Goal: Transaction & Acquisition: Purchase product/service

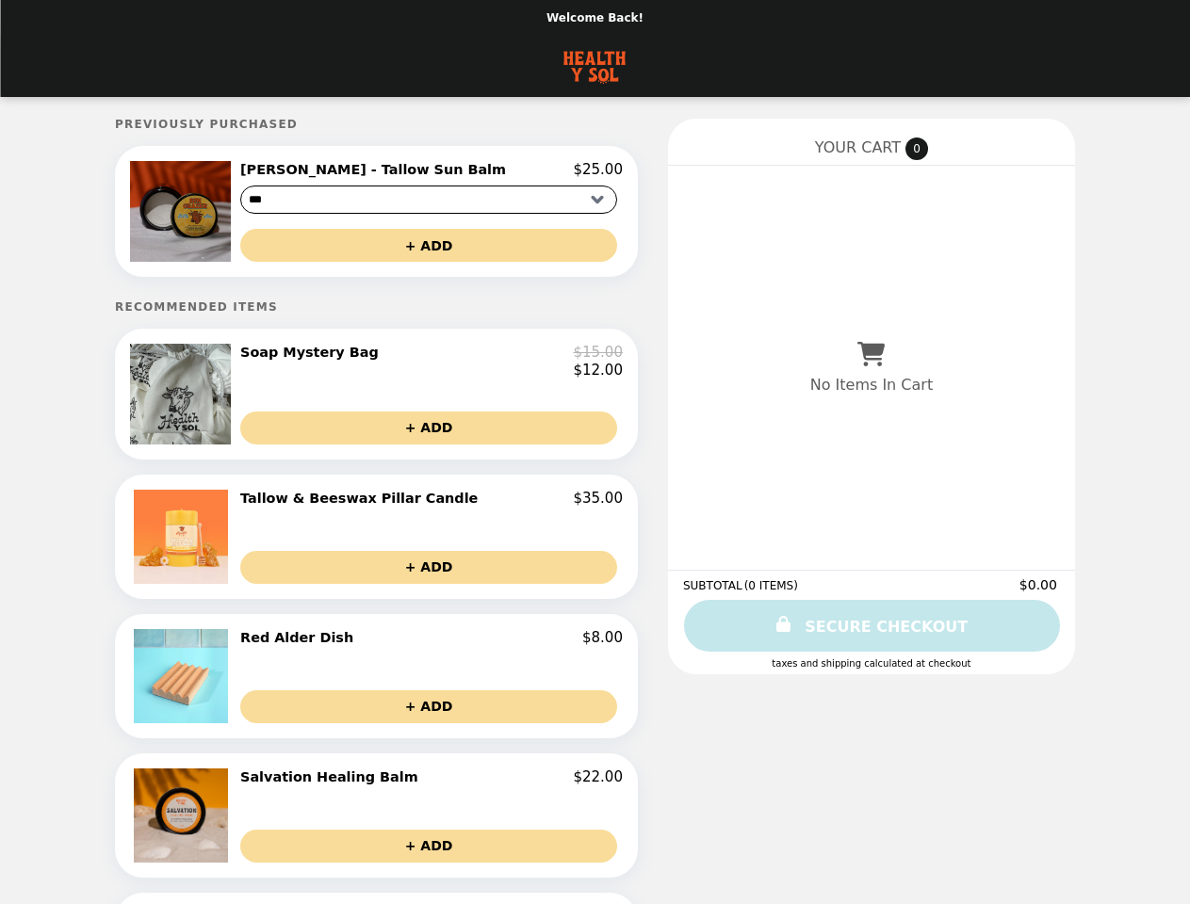
click at [222, 214] on img at bounding box center [183, 211] width 106 height 101
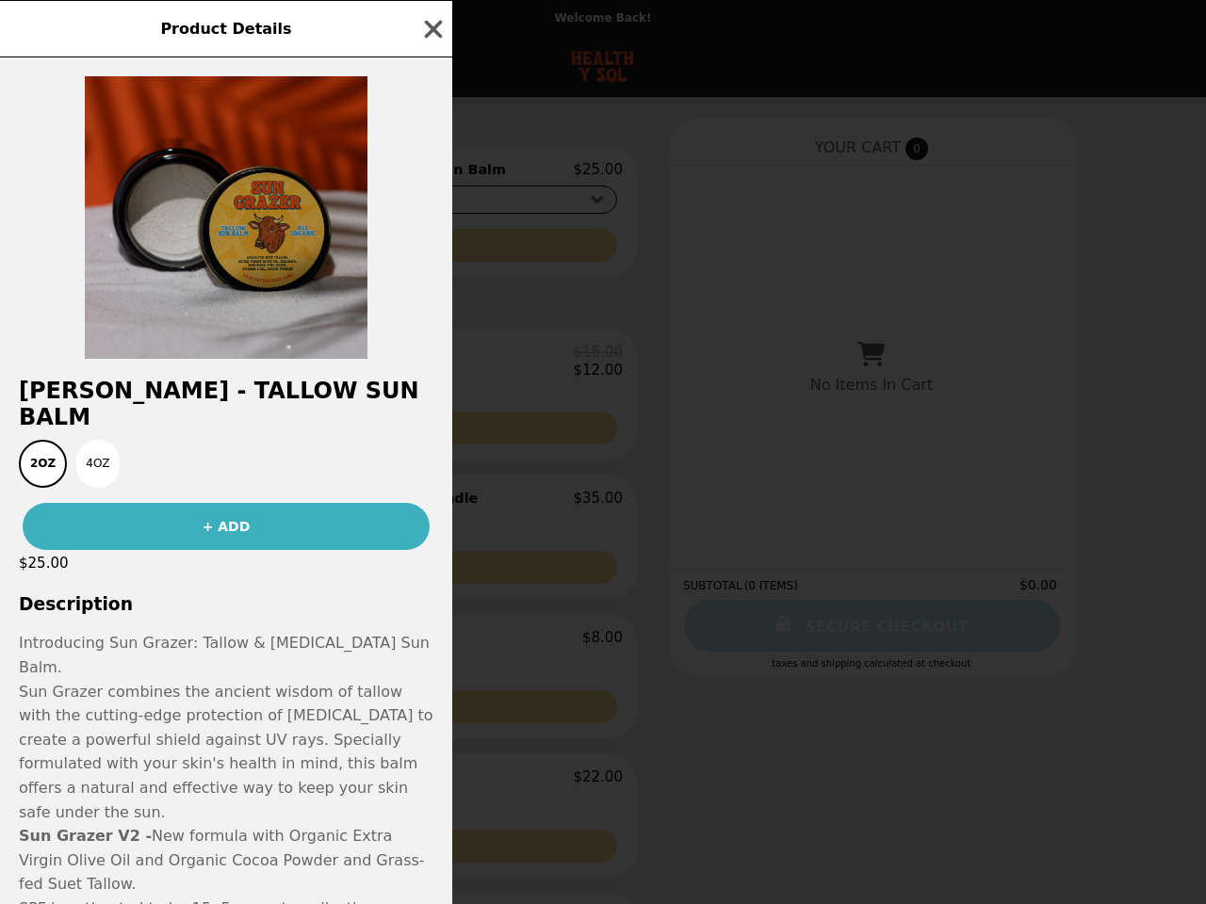
click at [431, 172] on div "Product Details Sun Grazer - Tallow Sun Balm 2oz 4oz + ADD $25.00 Description I…" at bounding box center [603, 452] width 1206 height 904
click at [431, 249] on div at bounding box center [226, 207] width 452 height 301
click at [222, 402] on h2 "[PERSON_NAME] - Tallow Sun Balm" at bounding box center [226, 404] width 452 height 53
click at [431, 368] on div "Sun Grazer - Tallow Sun Balm 2oz 4oz + ADD $25.00 Description Introducing Sun G…" at bounding box center [226, 480] width 452 height 847
click at [431, 440] on div "2oz 4oz" at bounding box center [226, 464] width 430 height 48
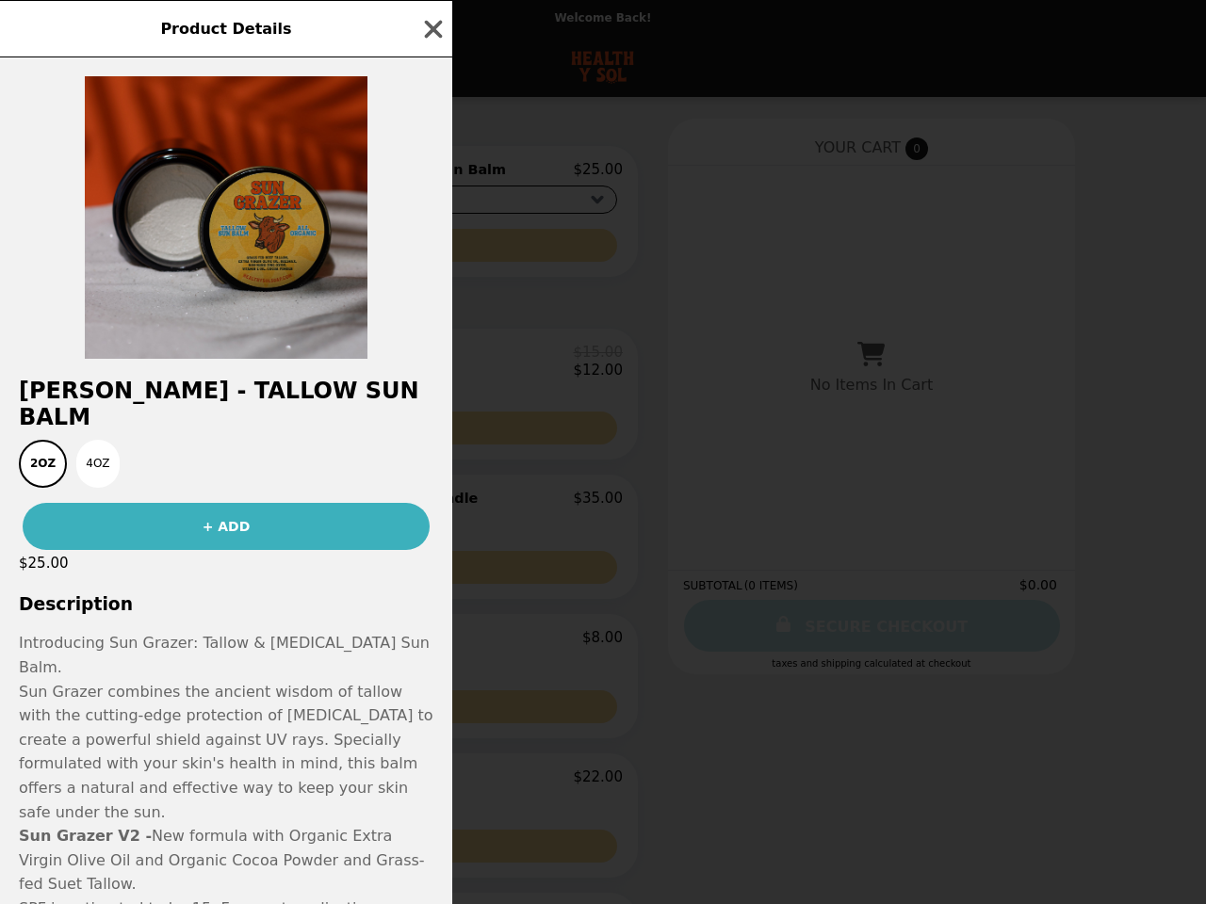
click at [222, 550] on div "$25.00" at bounding box center [226, 563] width 452 height 26
click at [431, 510] on div "Product Details Sun Grazer - Tallow Sun Balm 2oz 4oz + ADD $25.00 Description I…" at bounding box center [603, 452] width 1206 height 904
click at [431, 595] on h3 "Description" at bounding box center [226, 605] width 452 height 20
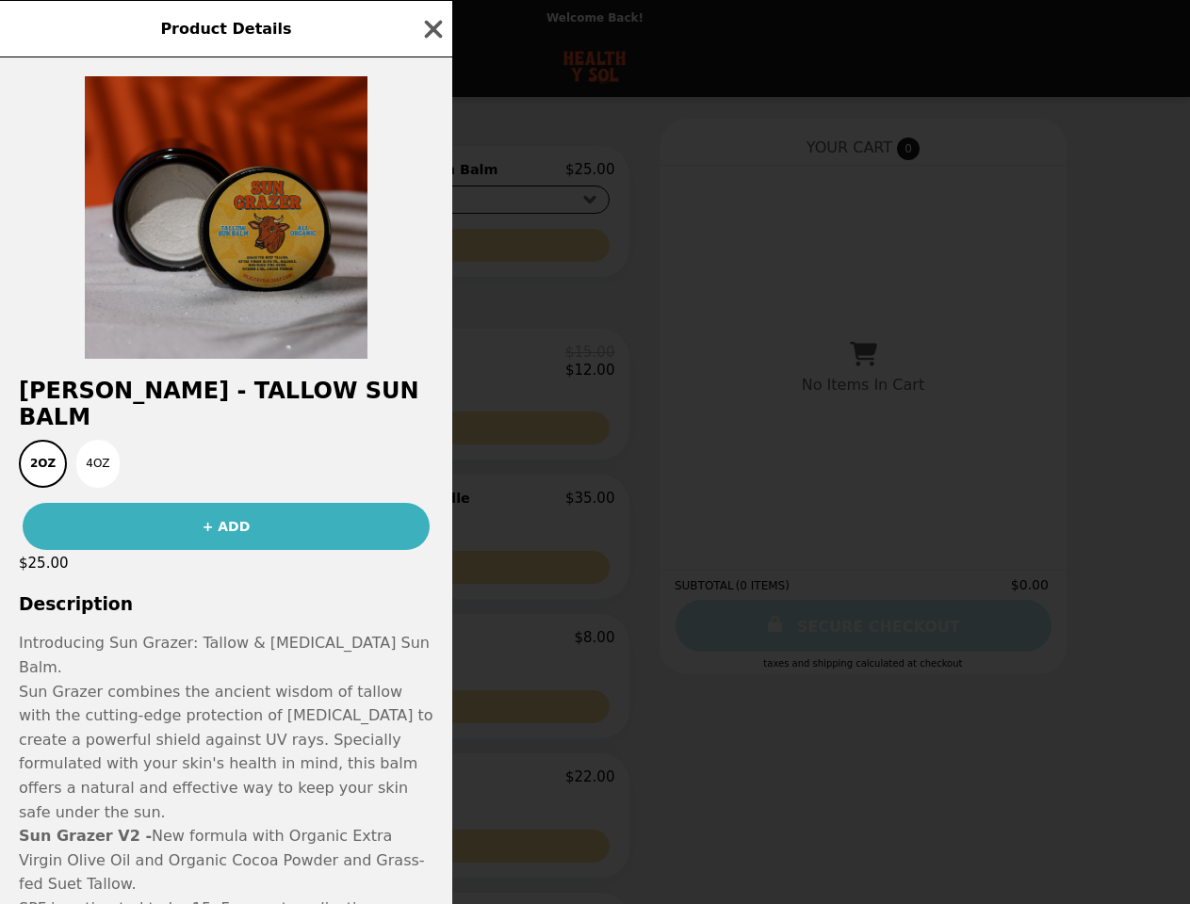
click at [222, 687] on img at bounding box center [174, 676] width 99 height 94
